Goal: Obtain resource: Download file/media

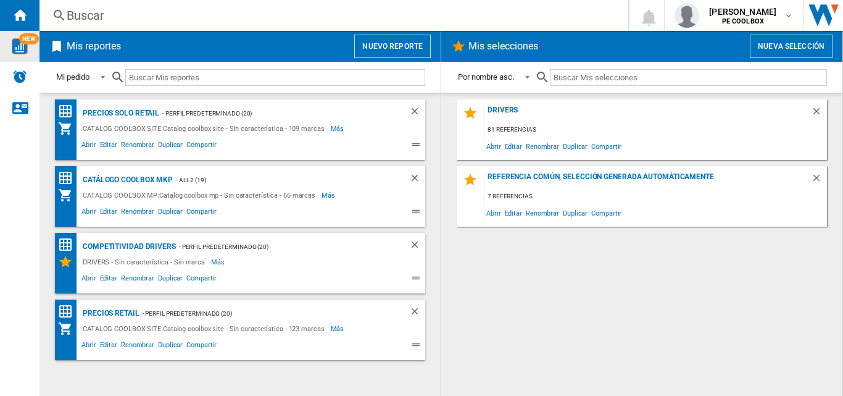
click at [25, 49] on img "WiseCard" at bounding box center [20, 46] width 16 height 16
click at [29, 51] on div "NEW" at bounding box center [19, 46] width 39 height 16
click at [113, 315] on div "PRECIOS RETAIL" at bounding box center [110, 312] width 60 height 15
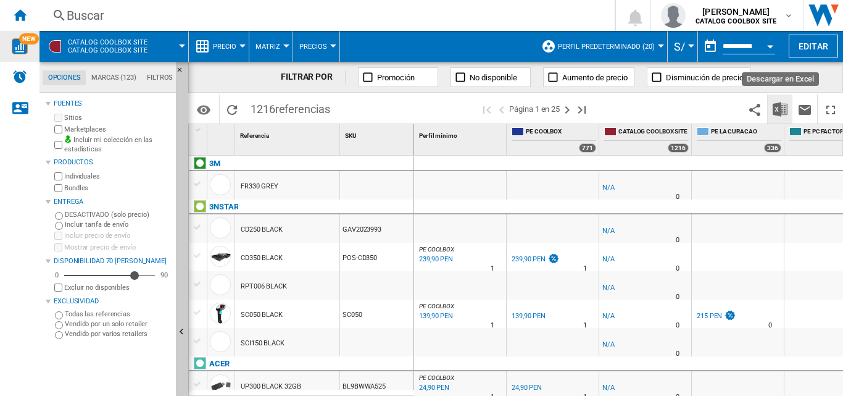
click at [784, 104] on img "Descargar en Excel" at bounding box center [780, 109] width 15 height 15
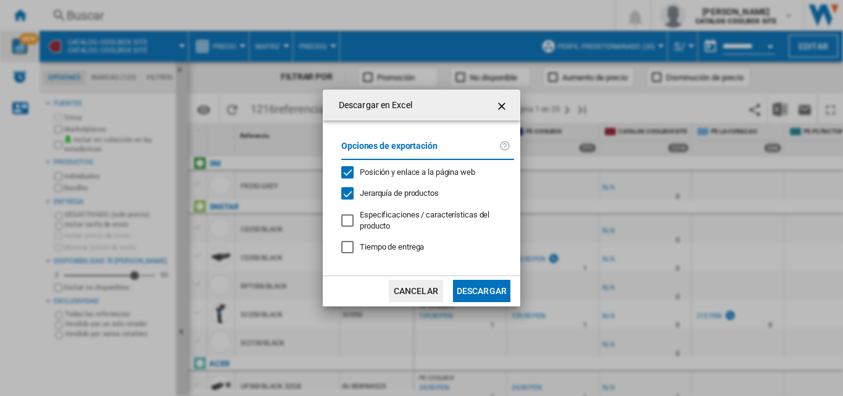
click at [489, 287] on button "Descargar" at bounding box center [481, 291] width 57 height 22
